Goal: Share content

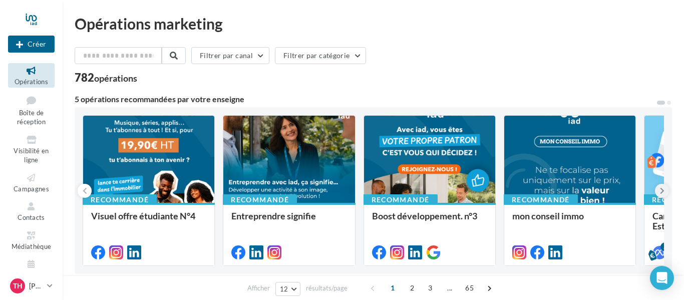
click at [662, 195] on icon at bounding box center [662, 191] width 5 height 10
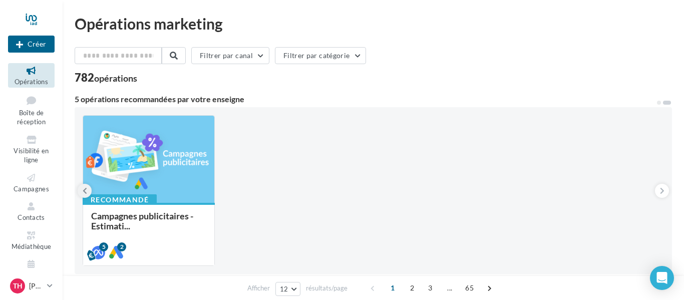
click at [83, 193] on icon at bounding box center [85, 191] width 5 height 10
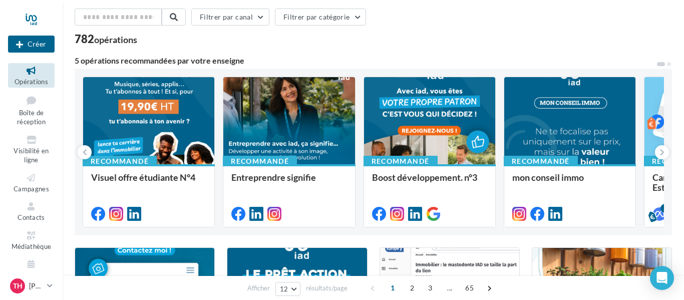
scroll to position [38, 0]
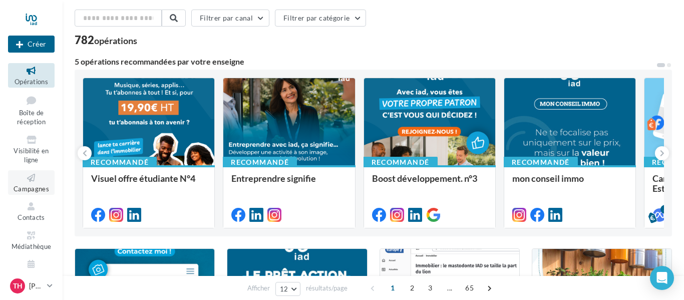
click at [34, 182] on icon at bounding box center [31, 178] width 41 height 12
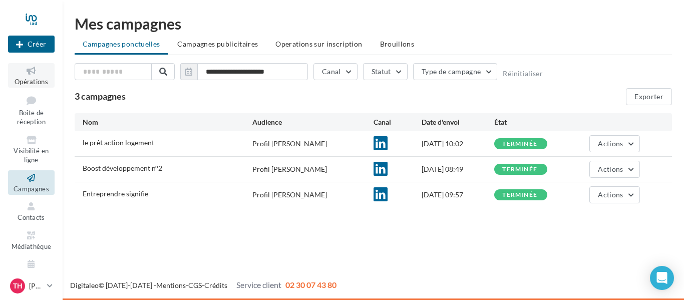
click at [35, 76] on link "Opérations" at bounding box center [31, 75] width 47 height 25
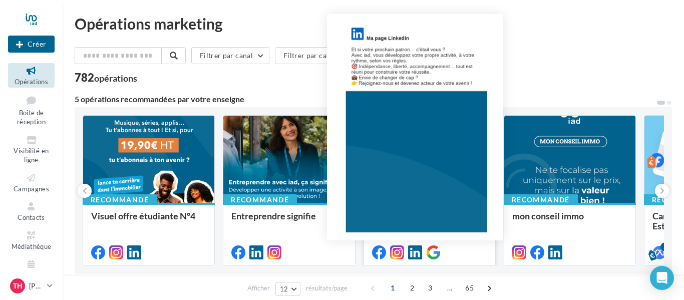
click at [417, 254] on icon at bounding box center [415, 252] width 14 height 14
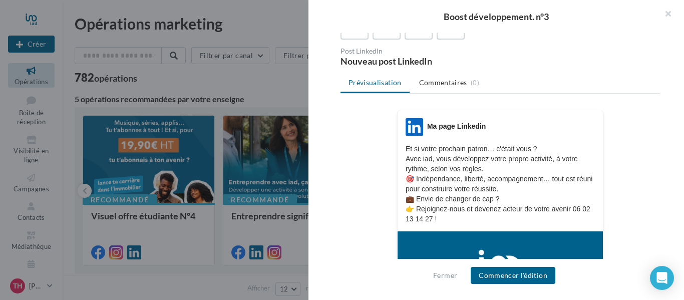
scroll to position [92, 0]
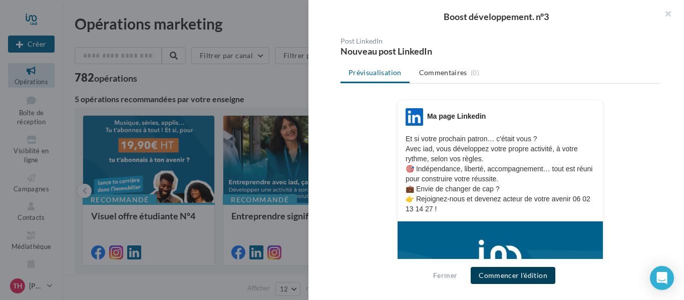
click at [504, 276] on button "Commencer l'édition" at bounding box center [513, 275] width 85 height 17
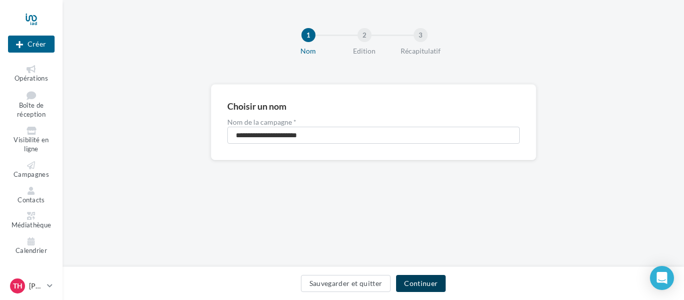
click at [437, 281] on button "Continuer" at bounding box center [421, 283] width 50 height 17
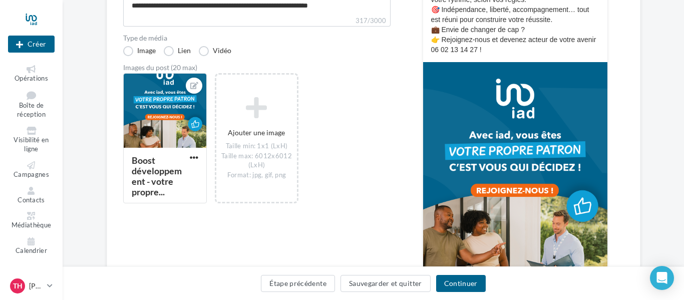
scroll to position [203, 0]
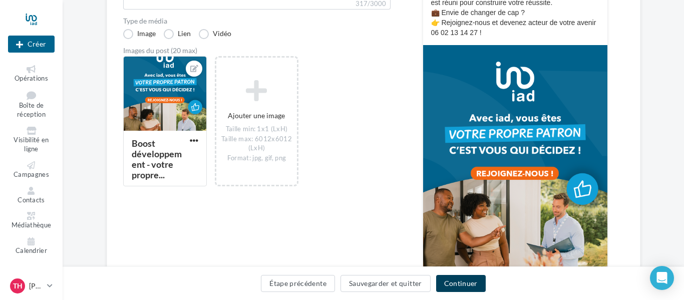
click at [459, 286] on button "Continuer" at bounding box center [461, 283] width 50 height 17
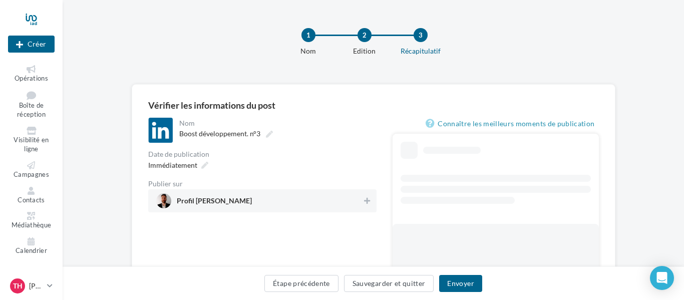
click at [199, 203] on span "Profil [PERSON_NAME]" at bounding box center [214, 202] width 75 height 11
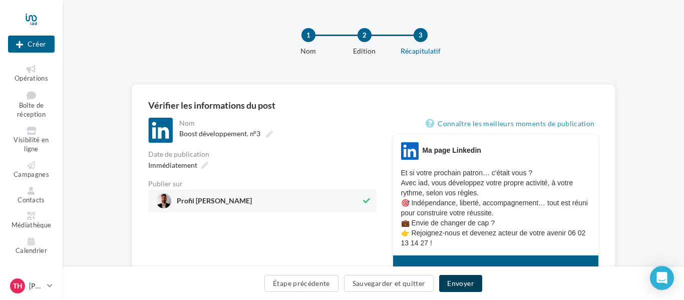
click at [455, 288] on button "Envoyer" at bounding box center [460, 283] width 43 height 17
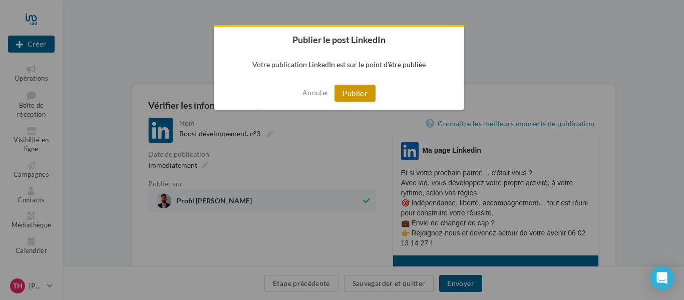
click at [347, 94] on button "Publier" at bounding box center [354, 93] width 41 height 17
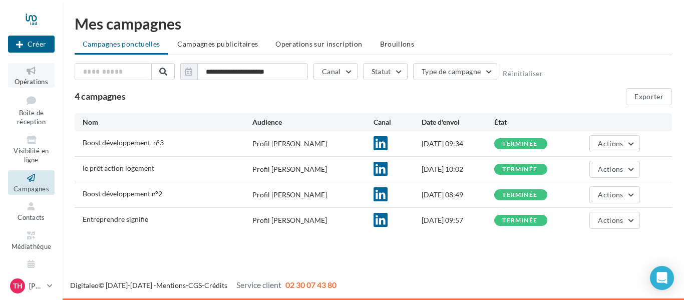
click at [41, 73] on icon at bounding box center [31, 71] width 41 height 12
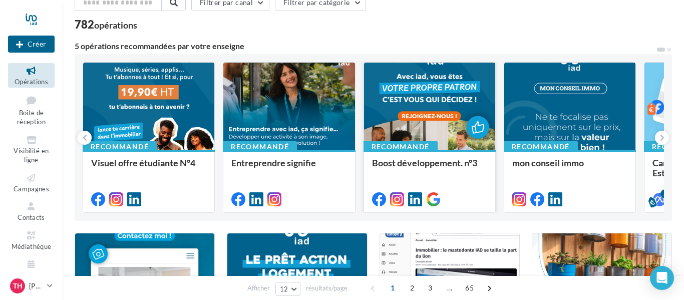
scroll to position [65, 0]
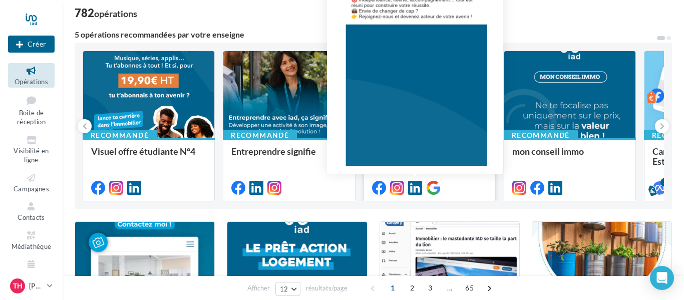
click at [416, 186] on icon at bounding box center [415, 188] width 14 height 14
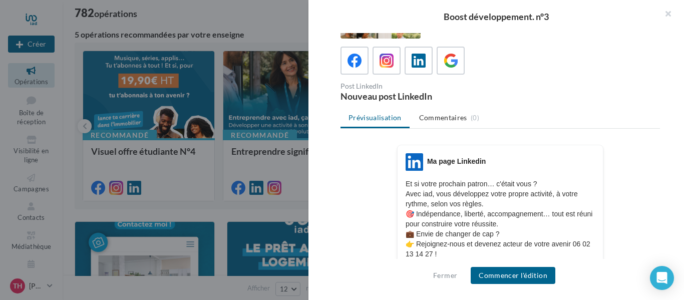
scroll to position [86, 0]
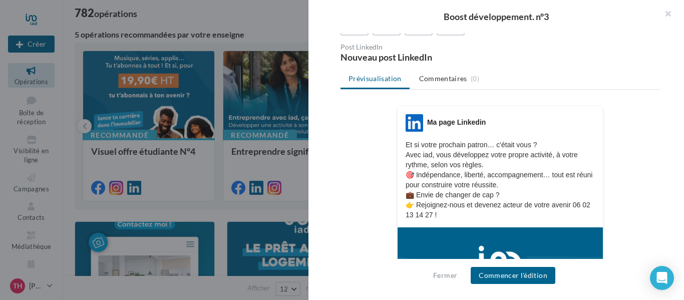
drag, startPoint x: 407, startPoint y: 144, endPoint x: 479, endPoint y: 215, distance: 101.6
click at [479, 215] on p "Et si votre prochain patron… c'était vous ? Avec iad, vous développez votre pro…" at bounding box center [500, 180] width 189 height 80
copy p "Et si votre prochain patron… c'était vous ? Avec iad, vous développez votre pro…"
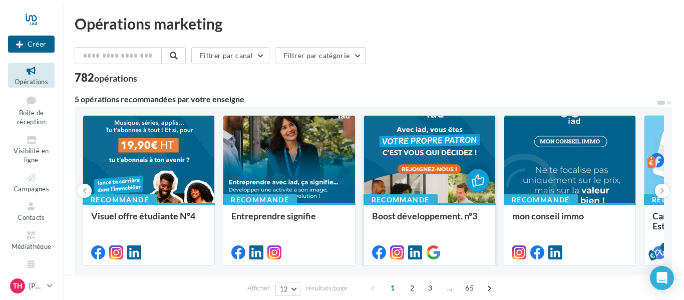
click at [431, 127] on div at bounding box center [429, 160] width 131 height 88
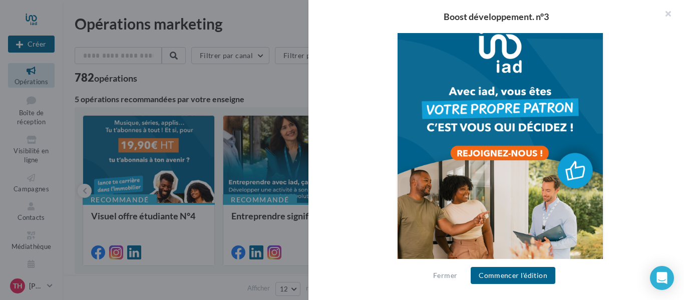
scroll to position [343, 0]
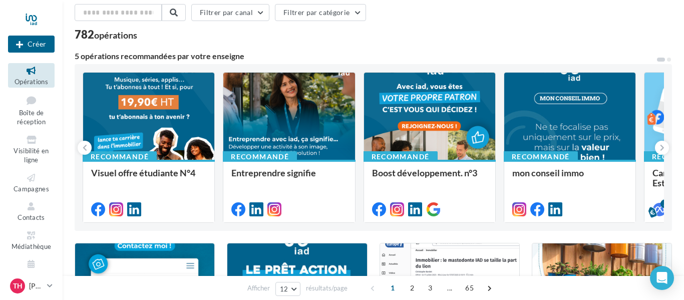
scroll to position [53, 0]
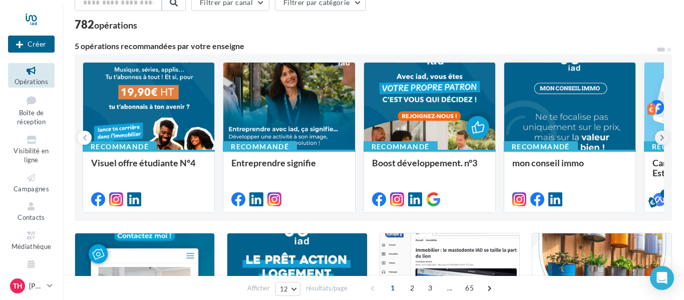
click at [661, 138] on icon at bounding box center [662, 138] width 5 height 10
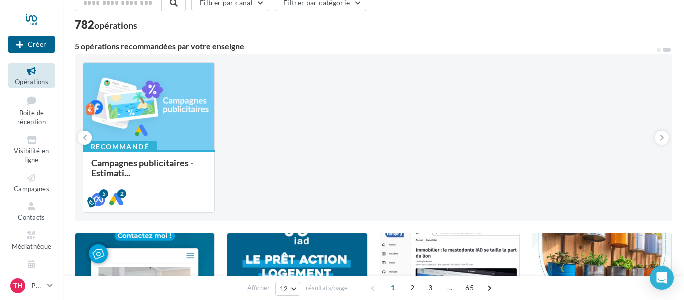
click at [79, 143] on div "Recommandé Visuel offre étudiante N°4 V Recommandé Entreprendre signifie Recomm…" at bounding box center [373, 137] width 597 height 167
click at [84, 140] on icon at bounding box center [85, 138] width 5 height 10
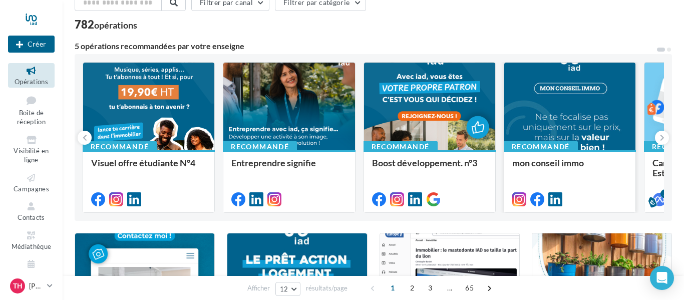
click at [571, 92] on div at bounding box center [569, 107] width 131 height 88
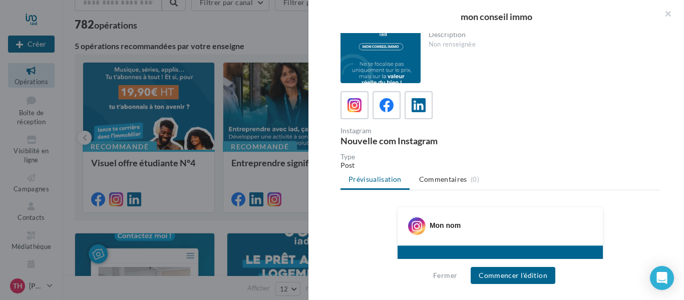
scroll to position [0, 0]
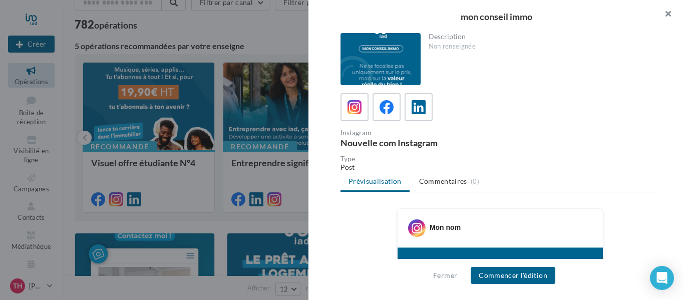
click at [665, 14] on button "button" at bounding box center [664, 15] width 40 height 30
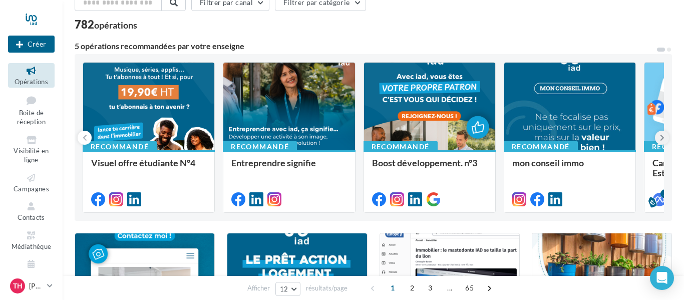
click at [664, 136] on button at bounding box center [662, 138] width 14 height 14
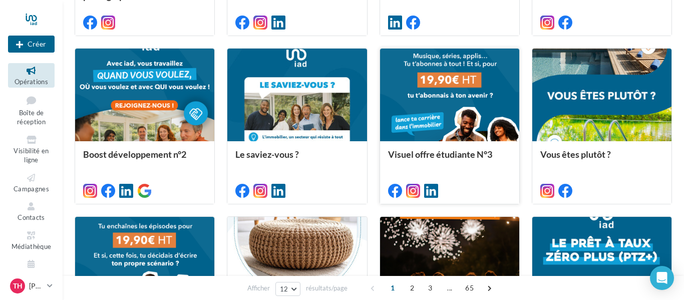
scroll to position [402, 0]
